Goal: Navigation & Orientation: Find specific page/section

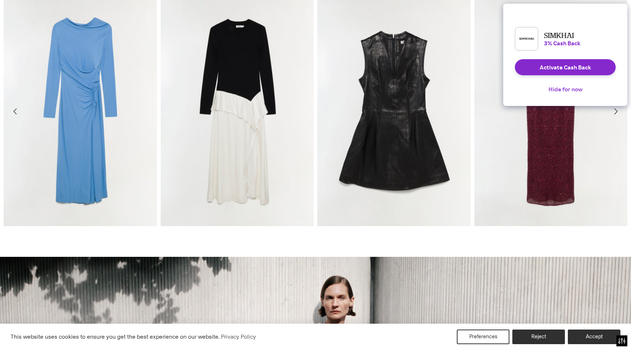
click at [560, 95] on button "Hide for now" at bounding box center [565, 89] width 46 height 16
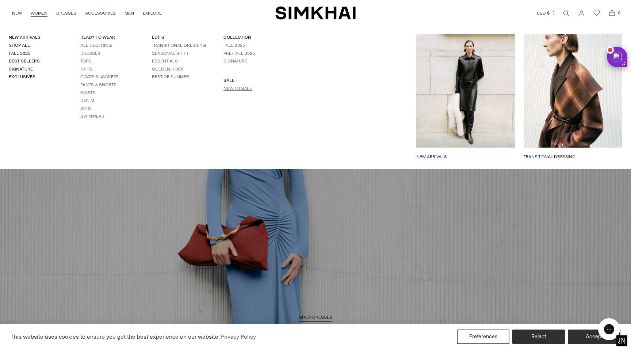
click at [243, 87] on link "New to Sale" at bounding box center [237, 88] width 28 height 5
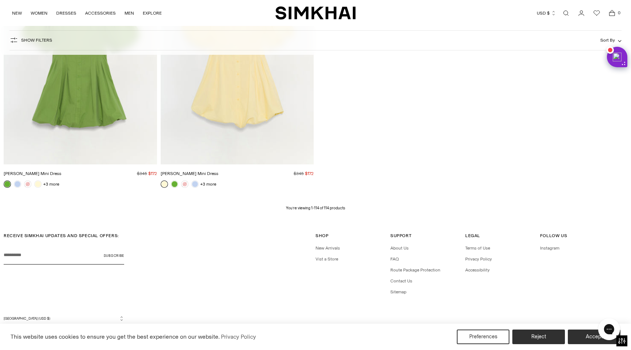
scroll to position [7600, 0]
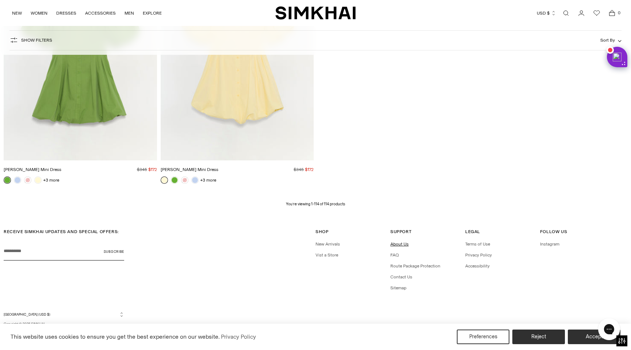
click at [406, 244] on link "About Us" at bounding box center [399, 243] width 18 height 5
